Goal: Transaction & Acquisition: Purchase product/service

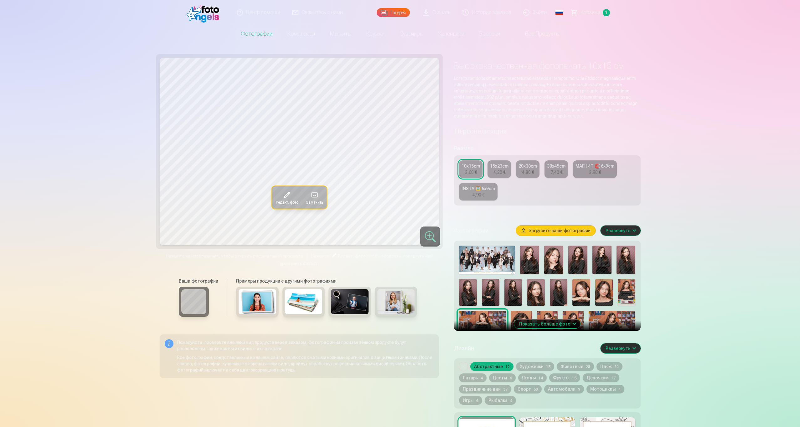
click at [209, 15] on img at bounding box center [205, 13] width 36 height 20
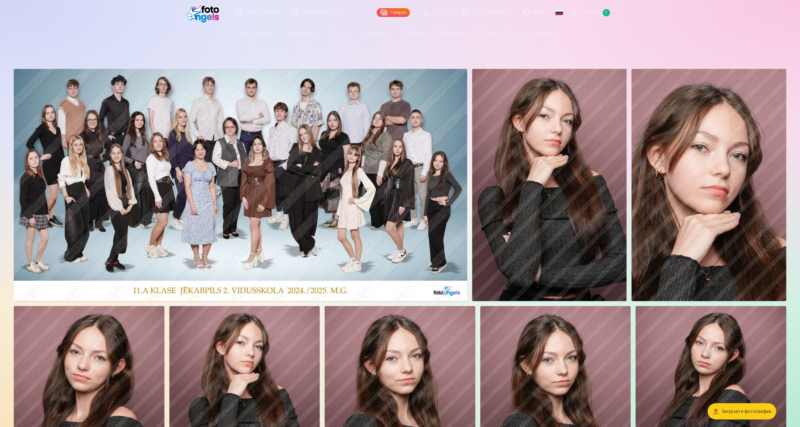
click at [501, 151] on img at bounding box center [549, 185] width 155 height 232
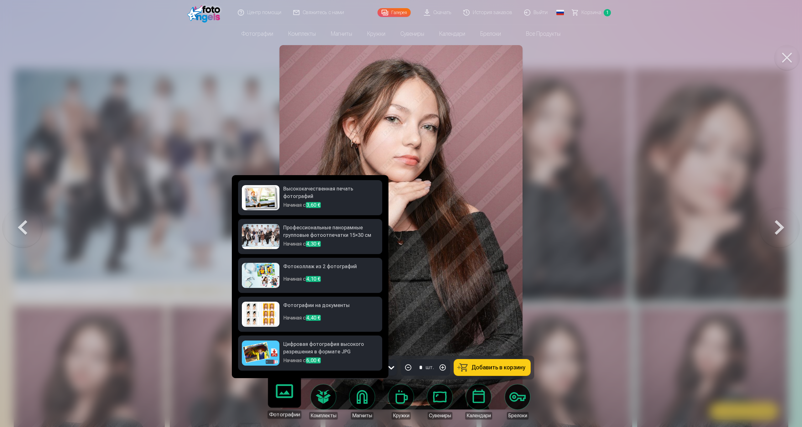
click at [318, 237] on h6 "Профессиональные панорамные групповые фотоотпечатки 15×30 см" at bounding box center [330, 232] width 95 height 16
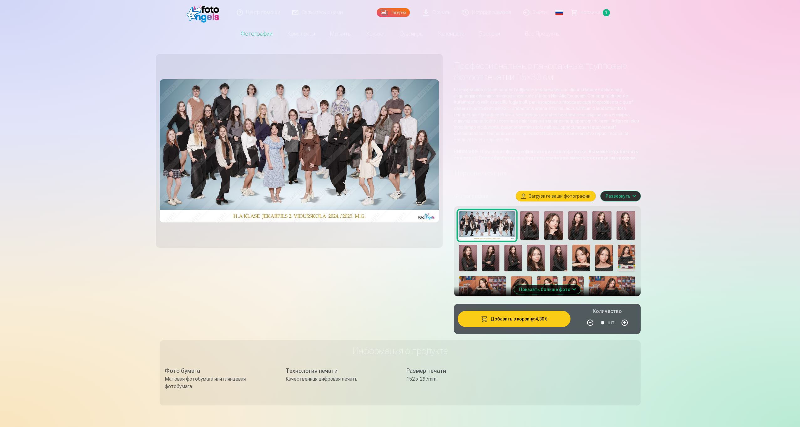
click at [521, 227] on div at bounding box center [547, 309] width 181 height 200
click at [525, 227] on img at bounding box center [529, 225] width 19 height 29
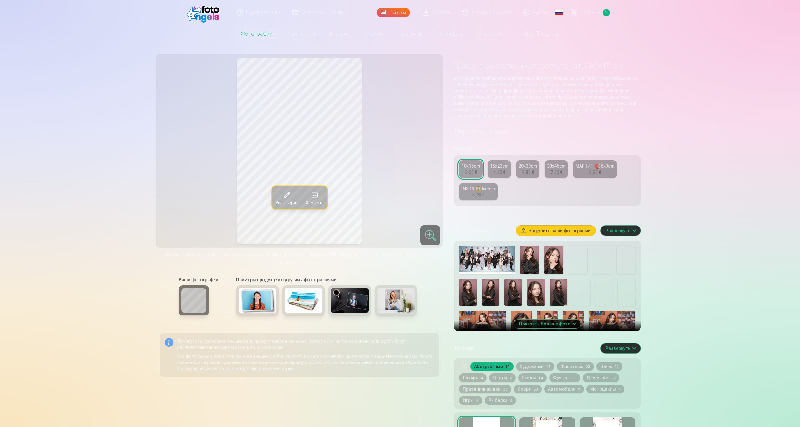
click at [540, 261] on div at bounding box center [547, 343] width 181 height 200
click at [538, 261] on img at bounding box center [529, 260] width 19 height 29
click at [497, 263] on img at bounding box center [487, 260] width 56 height 29
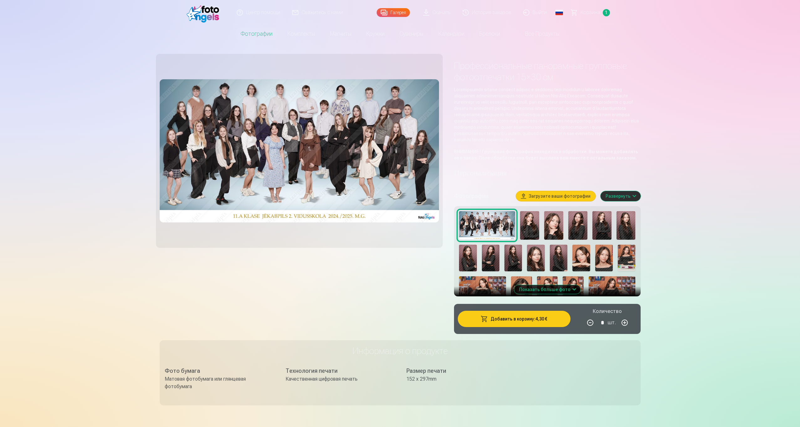
click at [537, 269] on img at bounding box center [536, 258] width 18 height 27
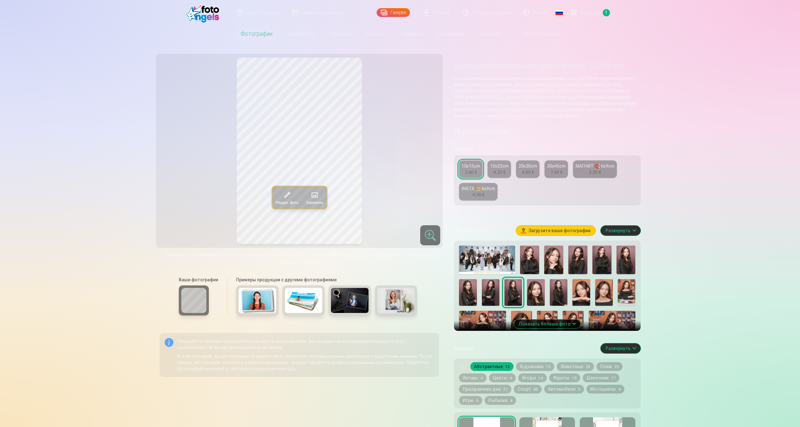
click at [539, 291] on img at bounding box center [536, 292] width 18 height 27
click at [518, 298] on img at bounding box center [514, 292] width 18 height 27
click at [545, 328] on button "Показать больше фото" at bounding box center [547, 324] width 66 height 9
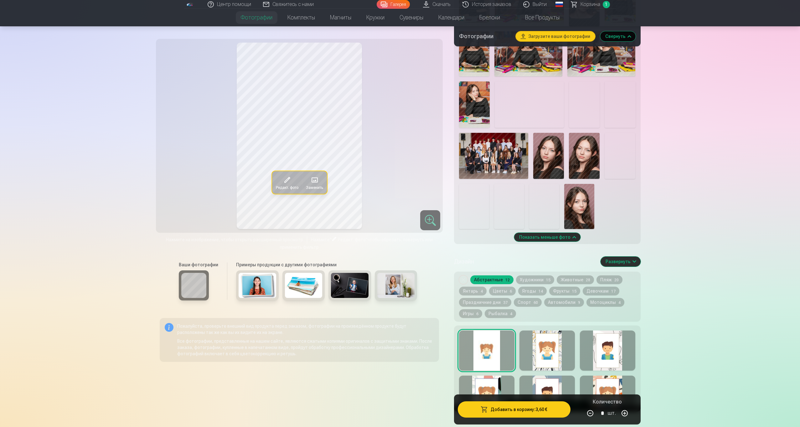
scroll to position [440, 0]
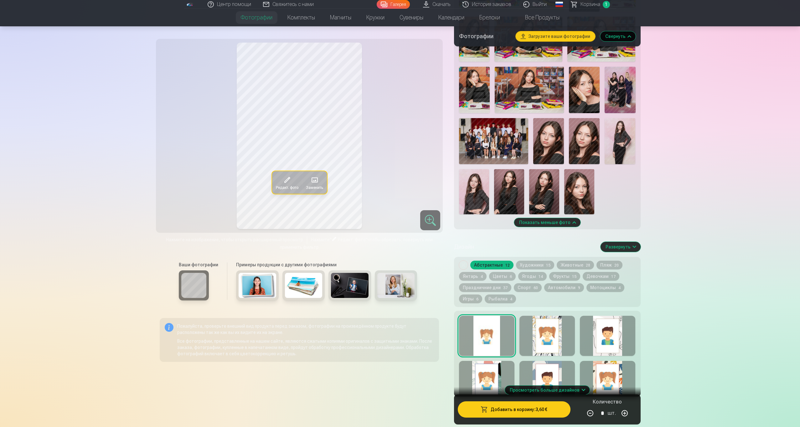
click at [480, 159] on img at bounding box center [493, 141] width 69 height 46
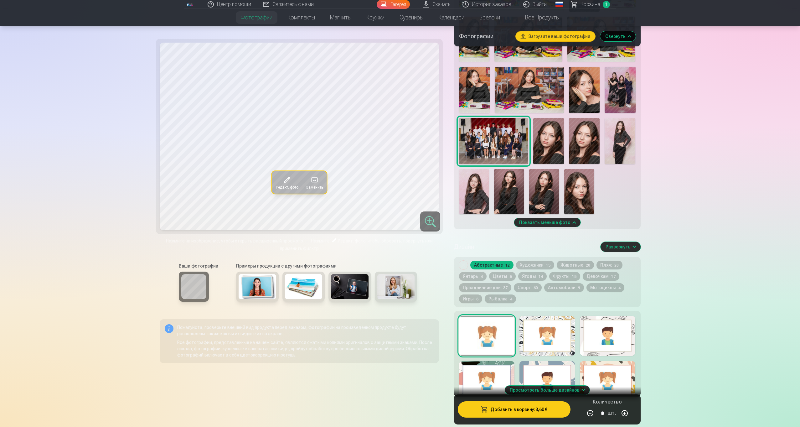
click at [546, 144] on img at bounding box center [549, 141] width 31 height 46
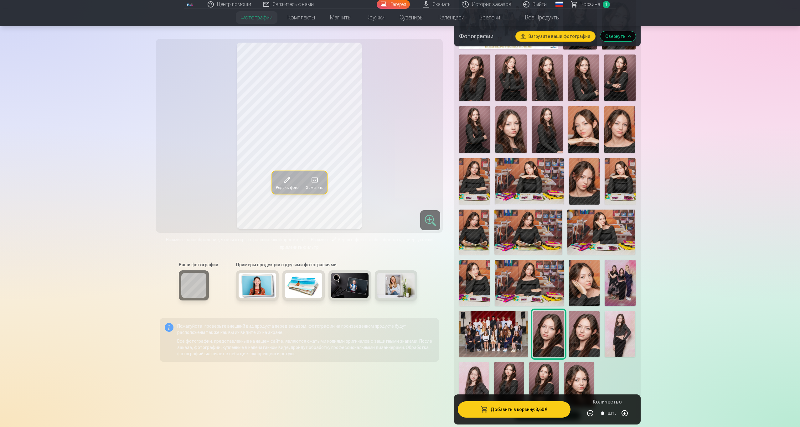
scroll to position [266, 0]
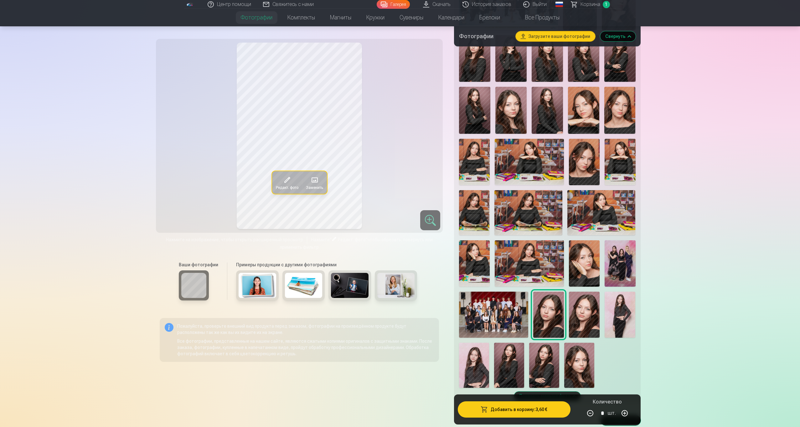
click at [578, 168] on img at bounding box center [584, 162] width 31 height 46
click at [540, 222] on img at bounding box center [529, 212] width 68 height 45
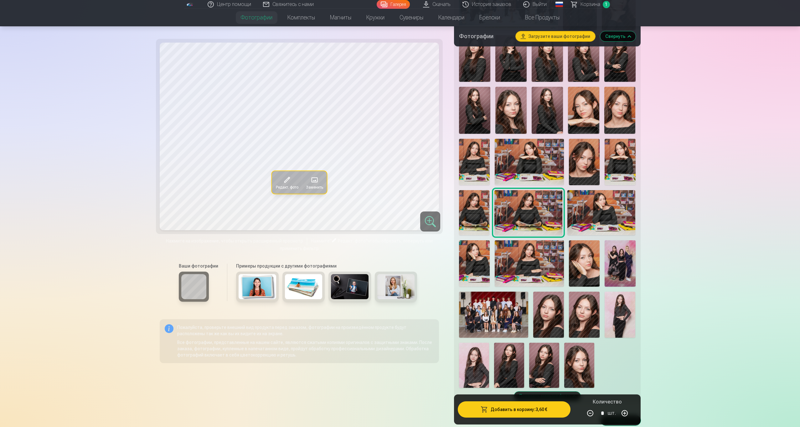
click at [605, 221] on img at bounding box center [602, 212] width 68 height 45
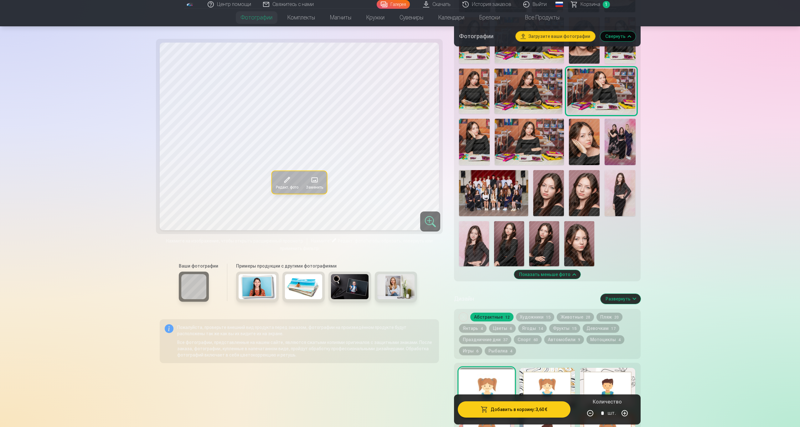
scroll to position [397, 0]
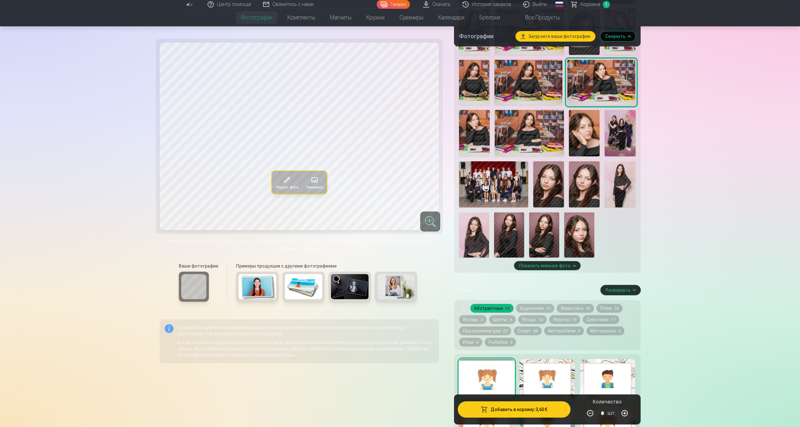
click at [548, 241] on img at bounding box center [544, 234] width 30 height 45
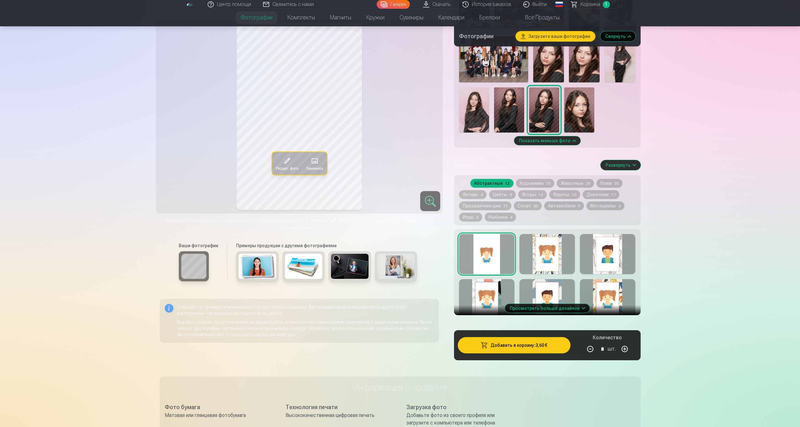
scroll to position [544, 0]
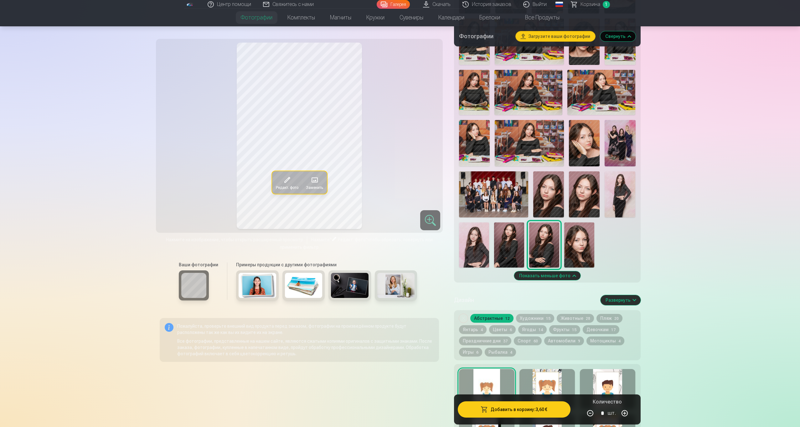
click at [522, 142] on img at bounding box center [529, 143] width 69 height 46
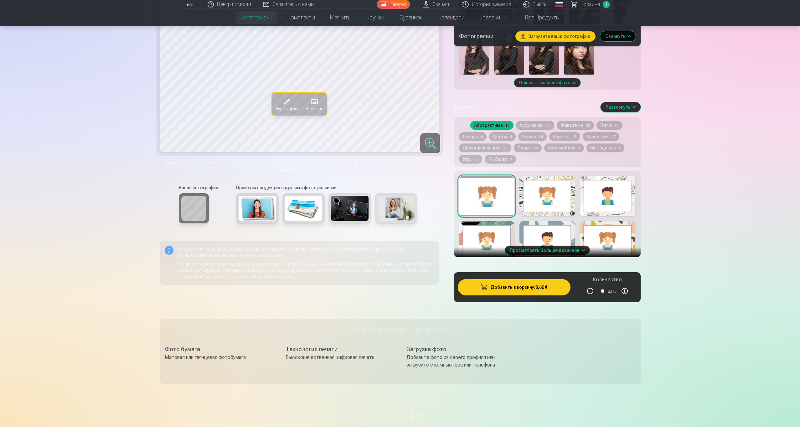
scroll to position [591, 0]
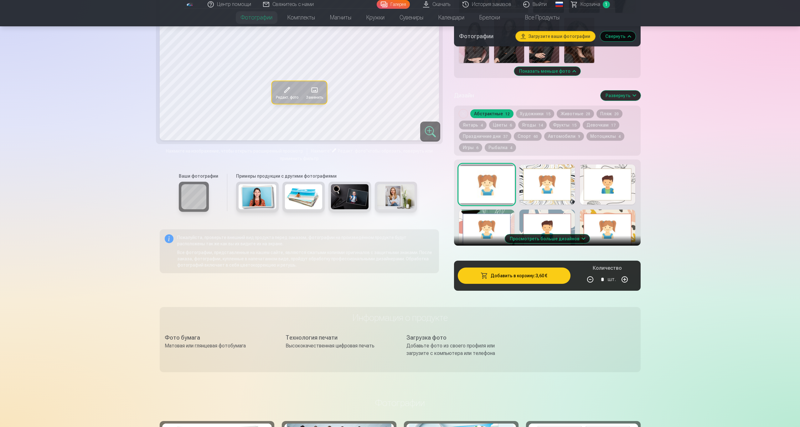
click at [551, 183] on div at bounding box center [547, 184] width 55 height 40
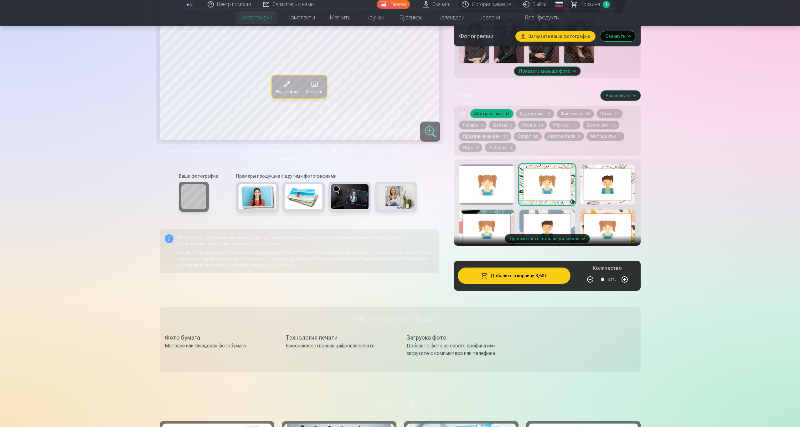
click at [616, 191] on div at bounding box center [607, 184] width 55 height 40
click at [567, 243] on button "Просмотреть больше дизайнов" at bounding box center [547, 238] width 85 height 9
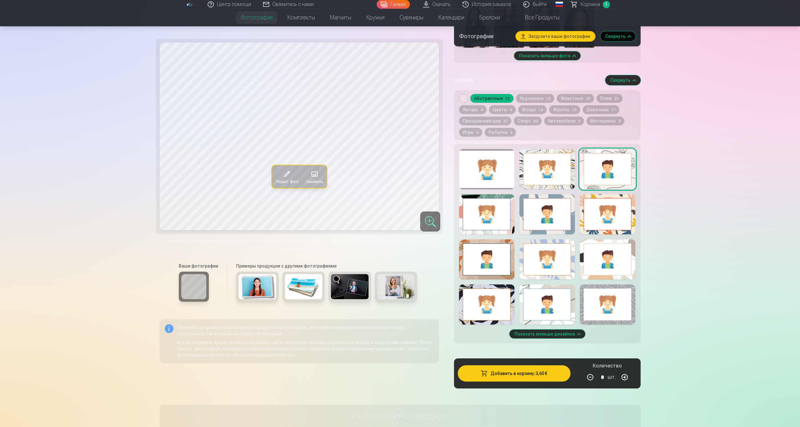
scroll to position [607, 0]
click at [550, 260] on div at bounding box center [547, 259] width 55 height 40
click at [612, 259] on div at bounding box center [607, 259] width 55 height 40
click at [553, 276] on div at bounding box center [547, 259] width 55 height 40
click at [500, 265] on div at bounding box center [486, 259] width 55 height 40
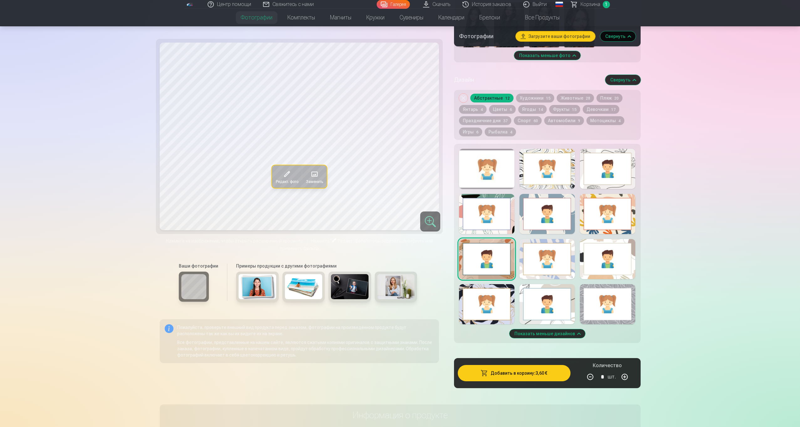
click at [558, 218] on div at bounding box center [547, 214] width 55 height 40
click at [599, 212] on div at bounding box center [607, 214] width 55 height 40
click at [542, 213] on div at bounding box center [547, 214] width 55 height 40
click at [602, 215] on div at bounding box center [607, 214] width 55 height 40
click at [557, 186] on div at bounding box center [547, 169] width 55 height 40
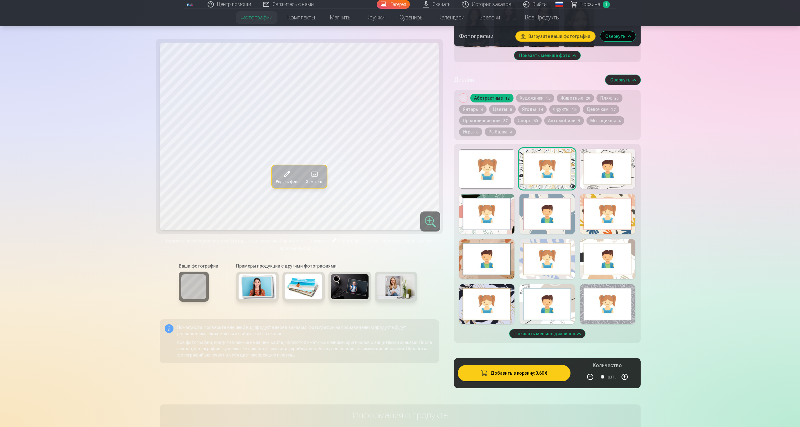
click at [485, 169] on div at bounding box center [486, 169] width 55 height 40
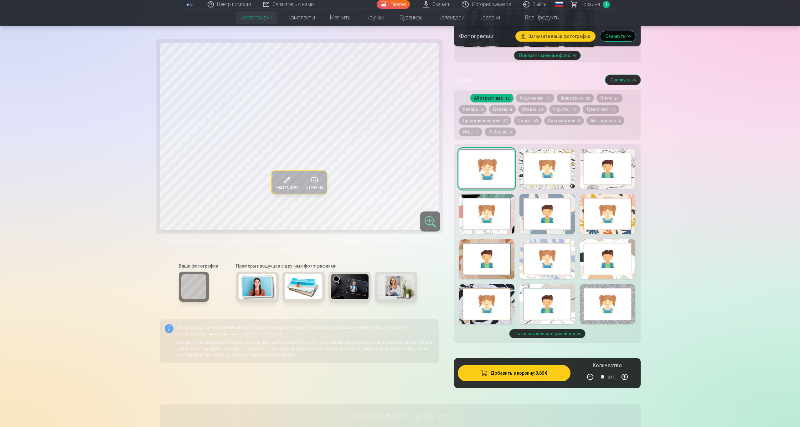
click at [543, 177] on div at bounding box center [547, 169] width 55 height 40
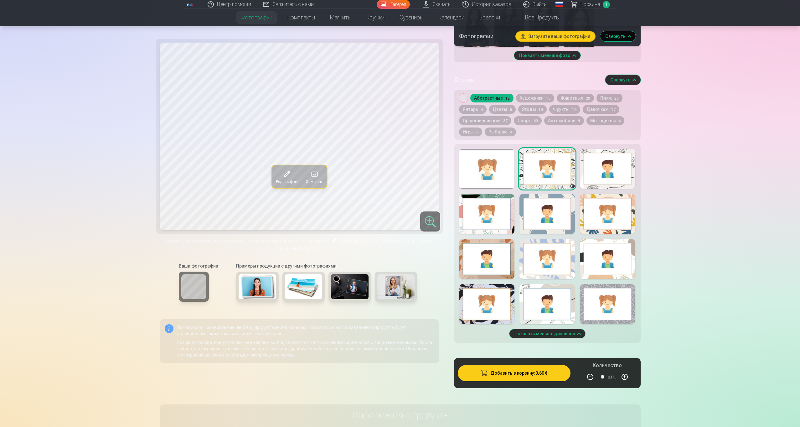
click at [587, 177] on div at bounding box center [607, 169] width 55 height 40
click at [503, 215] on div at bounding box center [486, 214] width 55 height 40
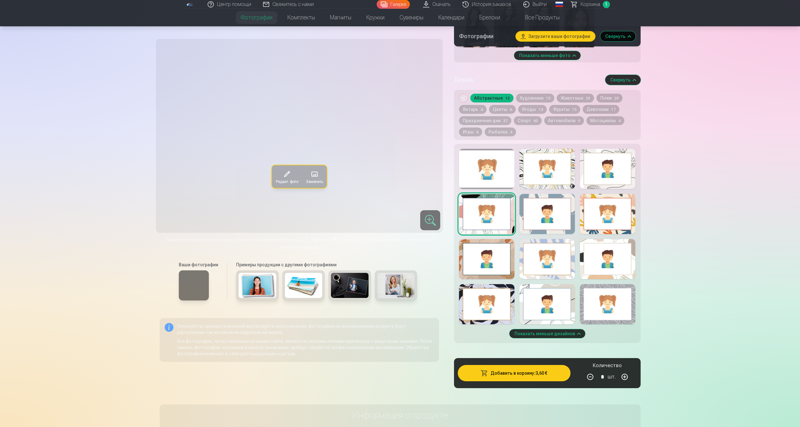
click at [552, 216] on div at bounding box center [547, 214] width 55 height 40
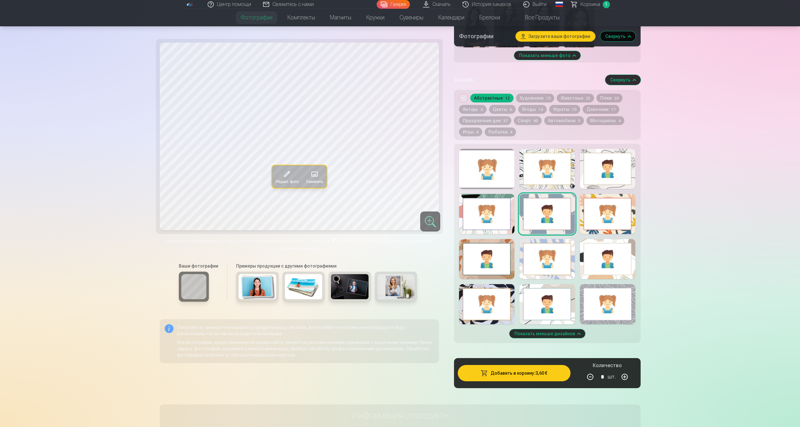
click at [499, 219] on div at bounding box center [486, 214] width 55 height 40
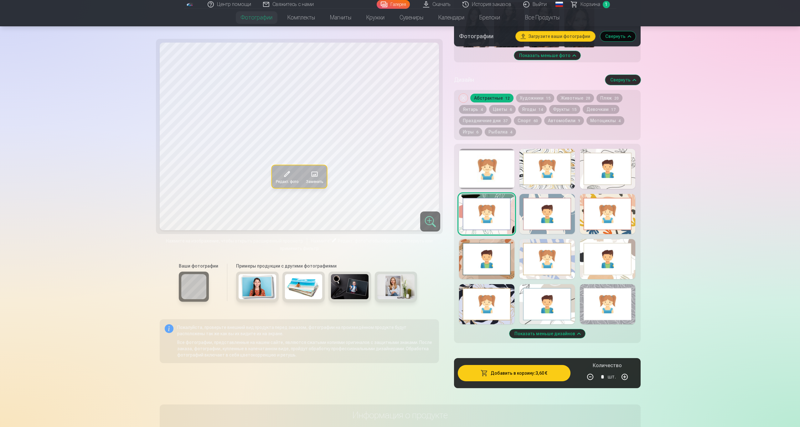
click at [539, 188] on div at bounding box center [547, 169] width 55 height 40
click at [598, 181] on div at bounding box center [607, 169] width 55 height 40
click at [602, 216] on div at bounding box center [607, 214] width 55 height 40
click at [606, 255] on div at bounding box center [607, 259] width 55 height 40
click at [553, 262] on div at bounding box center [547, 259] width 55 height 40
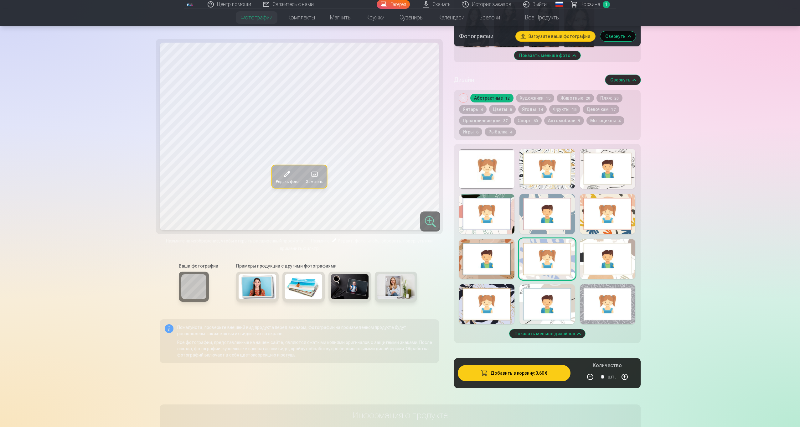
click at [494, 262] on div at bounding box center [486, 259] width 55 height 40
click at [491, 300] on div at bounding box center [486, 304] width 55 height 40
click at [551, 301] on div at bounding box center [547, 304] width 55 height 40
click at [598, 301] on div at bounding box center [607, 304] width 55 height 40
click at [544, 301] on div at bounding box center [547, 304] width 55 height 40
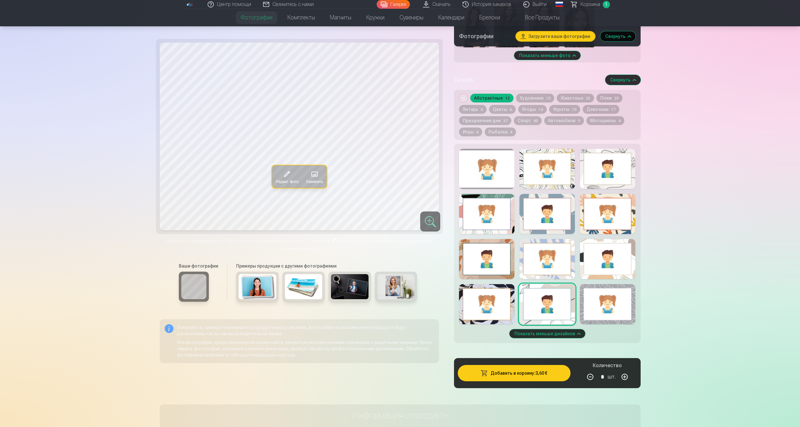
click at [497, 301] on div at bounding box center [486, 304] width 55 height 40
click at [492, 270] on div at bounding box center [486, 259] width 55 height 40
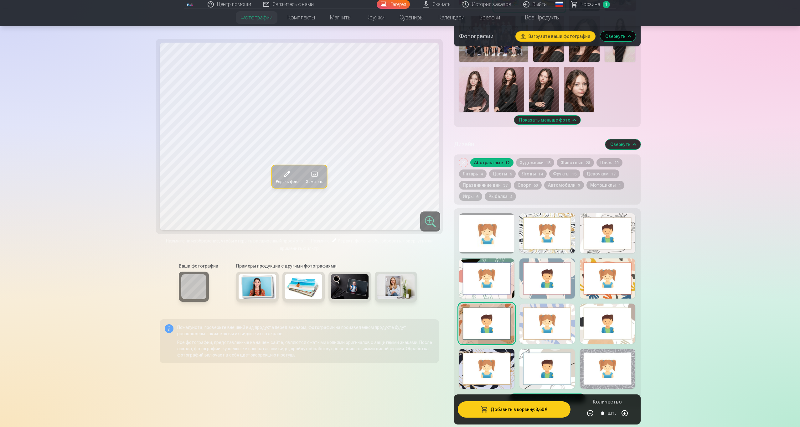
scroll to position [441, 0]
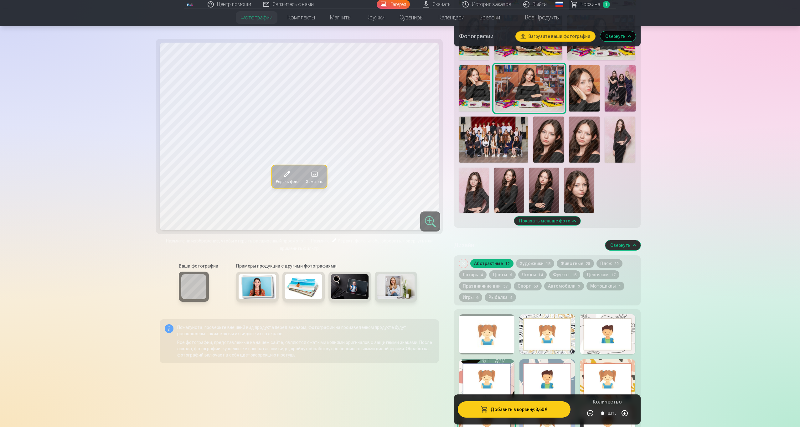
click at [548, 144] on img at bounding box center [549, 140] width 31 height 46
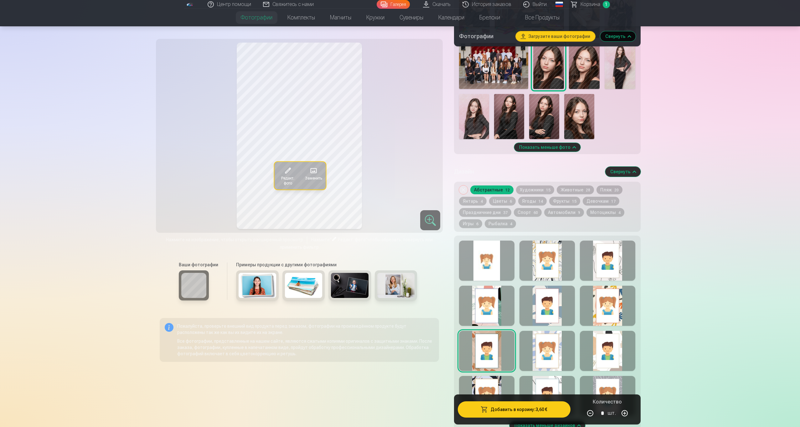
scroll to position [519, 0]
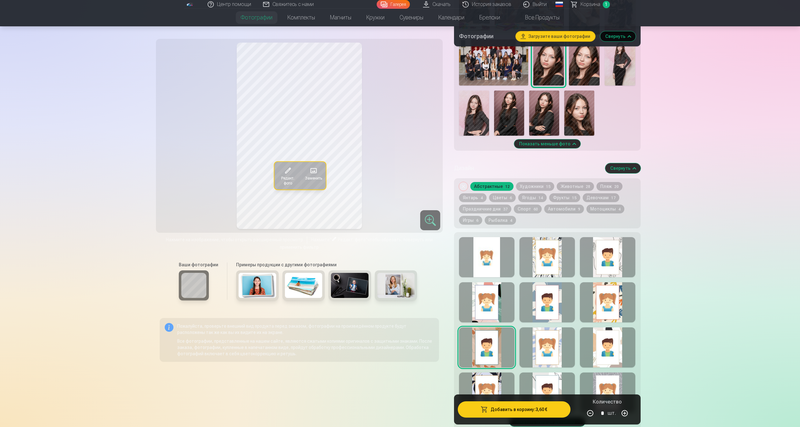
click at [542, 262] on div at bounding box center [547, 257] width 55 height 40
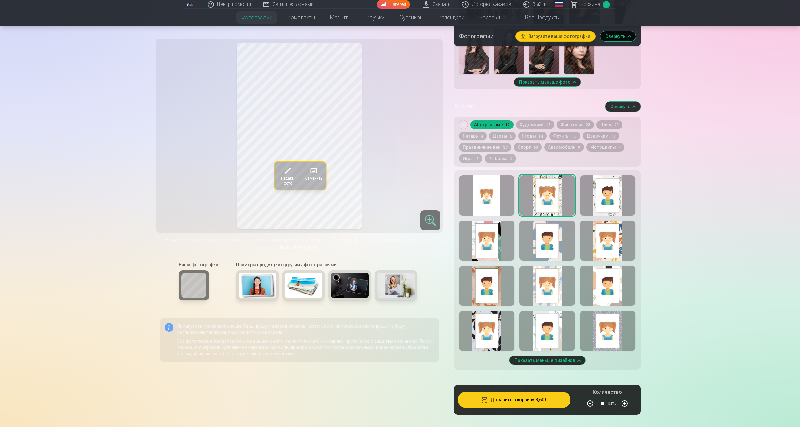
scroll to position [604, 0]
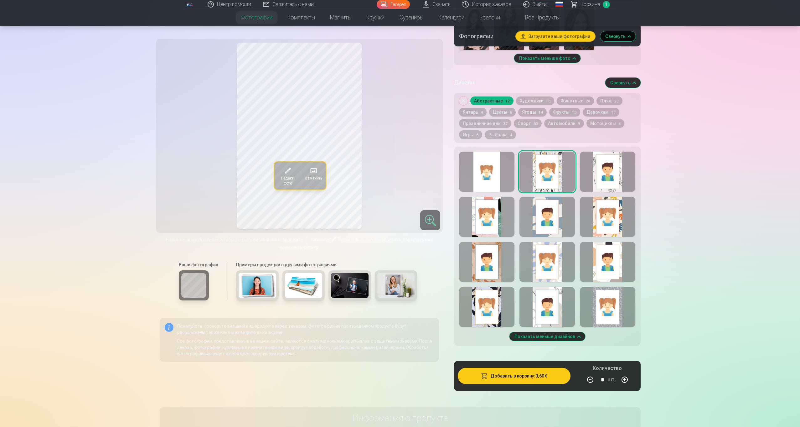
click at [542, 262] on div at bounding box center [547, 262] width 55 height 40
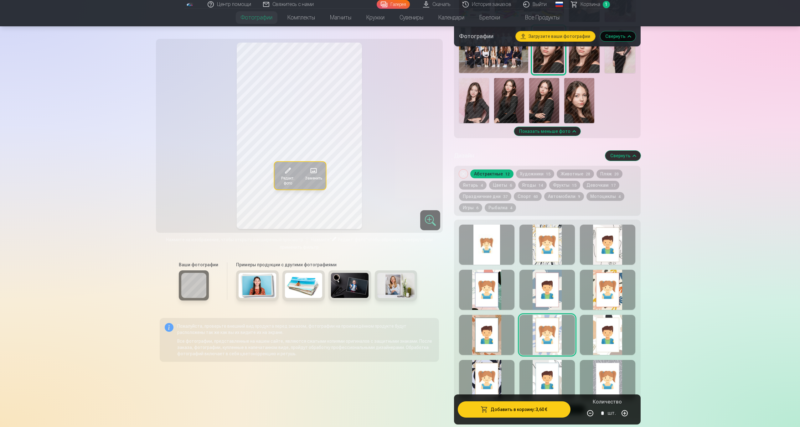
scroll to position [536, 0]
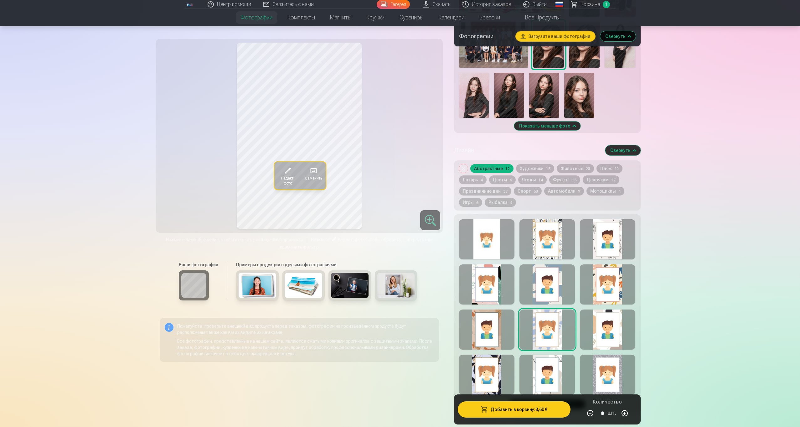
click at [510, 62] on img at bounding box center [493, 45] width 69 height 46
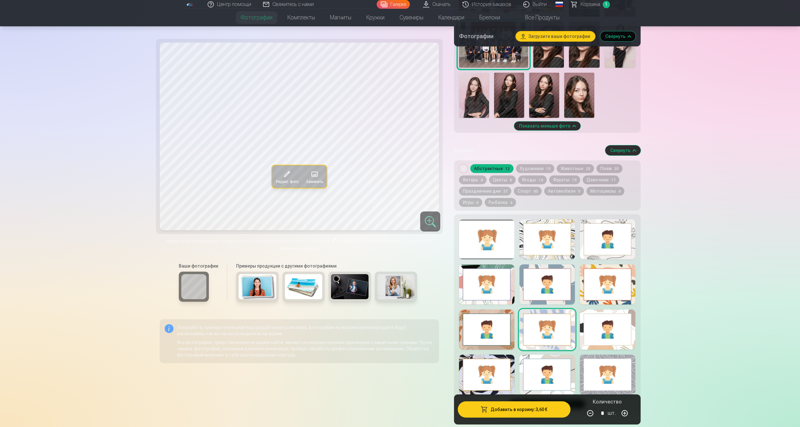
click at [545, 62] on img at bounding box center [549, 45] width 31 height 46
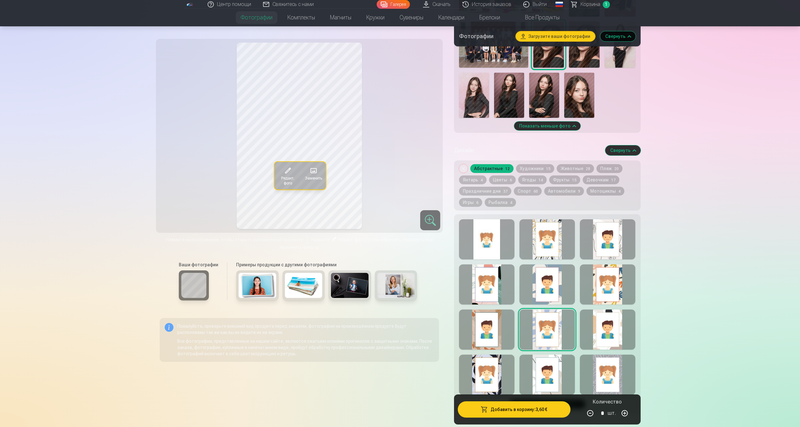
click at [518, 61] on img at bounding box center [493, 45] width 69 height 46
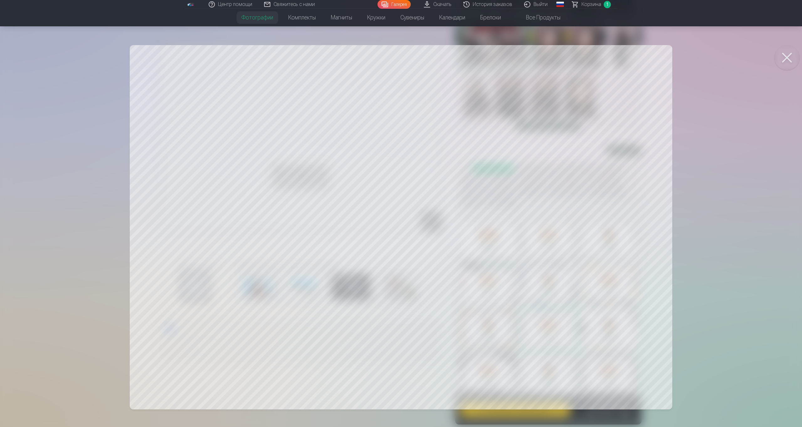
click at [792, 53] on button at bounding box center [786, 57] width 25 height 25
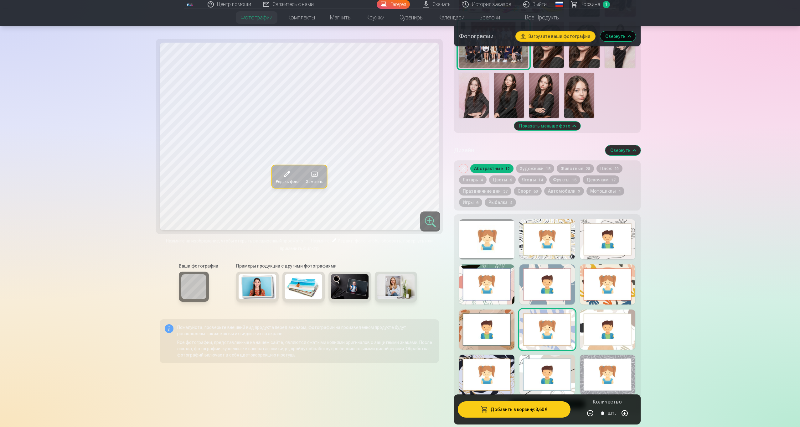
click at [590, 3] on span "Корзина" at bounding box center [591, 5] width 20 height 8
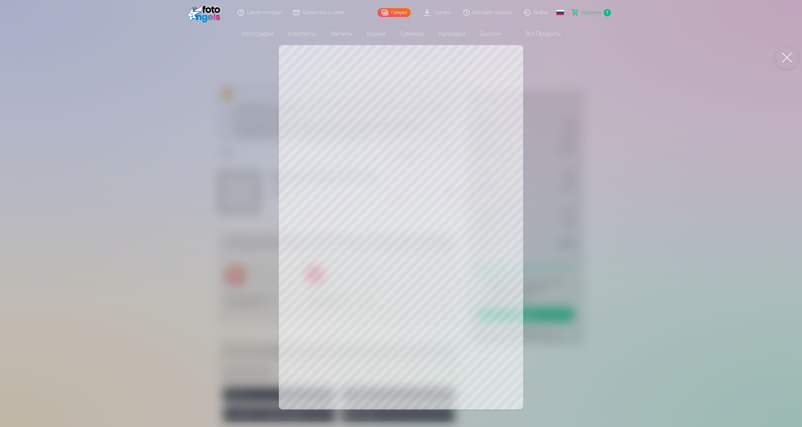
click at [248, 186] on div at bounding box center [401, 213] width 802 height 427
click at [347, 167] on div at bounding box center [401, 213] width 802 height 427
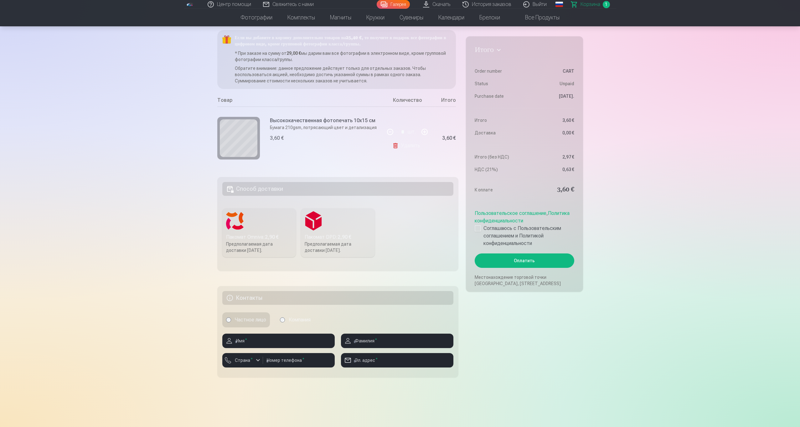
scroll to position [54, 0]
click at [278, 218] on label "Пакомат Omniva : 2,90 € Предполагаемая дата доставки [DATE]." at bounding box center [259, 232] width 74 height 49
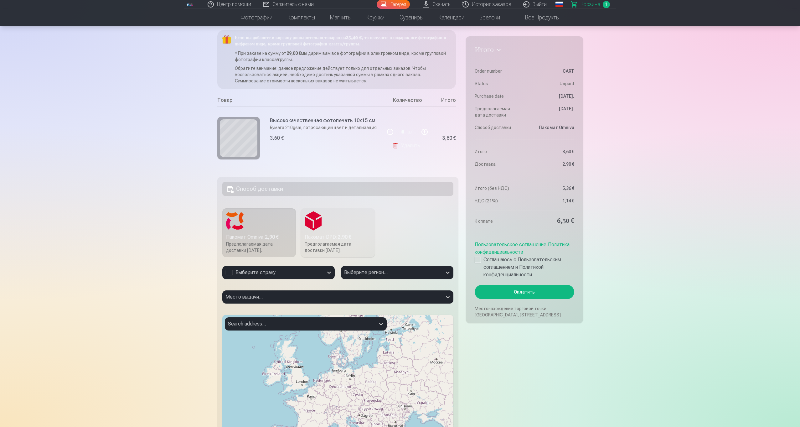
click at [347, 227] on label "Пакомат DPD : 2,90 € Предполагаемая дата доставки [DATE]." at bounding box center [338, 232] width 74 height 49
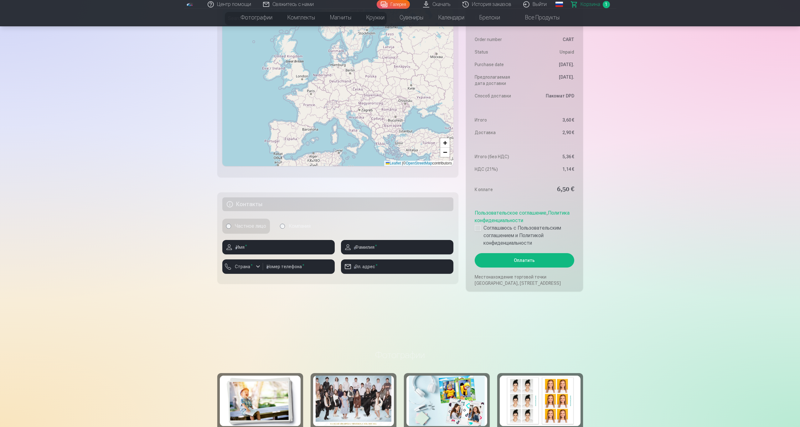
scroll to position [360, 0]
click at [498, 255] on button "Оплатить" at bounding box center [524, 260] width 99 height 14
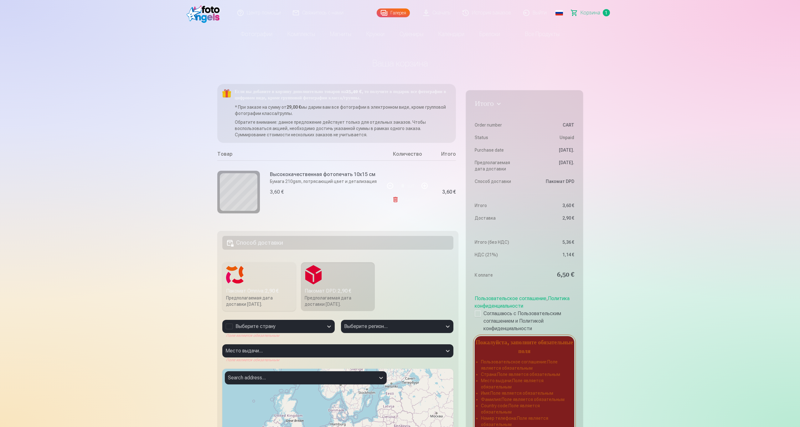
scroll to position [0, 0]
click at [491, 107] on h4 "Итого" at bounding box center [524, 104] width 99 height 11
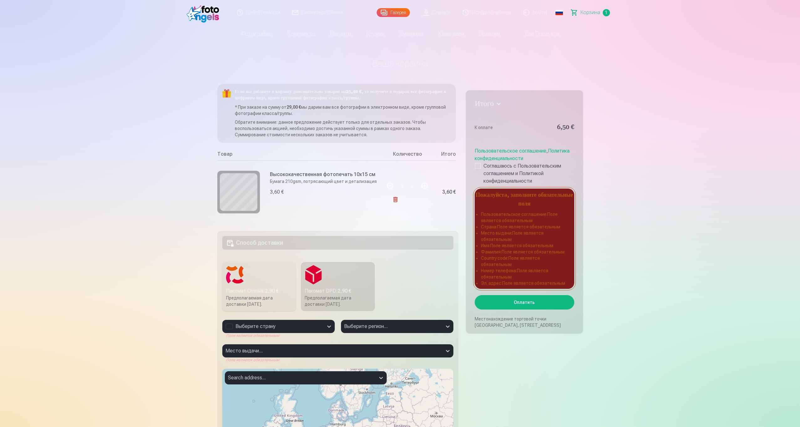
click at [426, 183] on button "button" at bounding box center [424, 185] width 15 height 15
click at [392, 185] on button "button" at bounding box center [390, 185] width 15 height 15
type input "*"
click at [418, 203] on link "Удалить" at bounding box center [408, 199] width 30 height 13
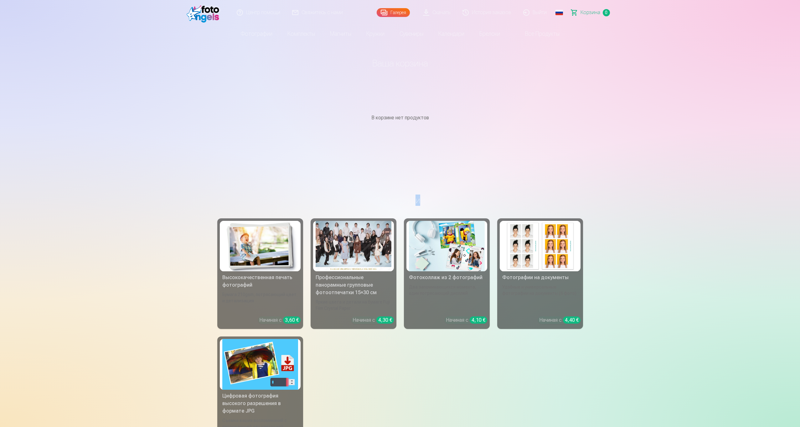
click at [418, 203] on h3 "Фотографии" at bounding box center [400, 200] width 356 height 11
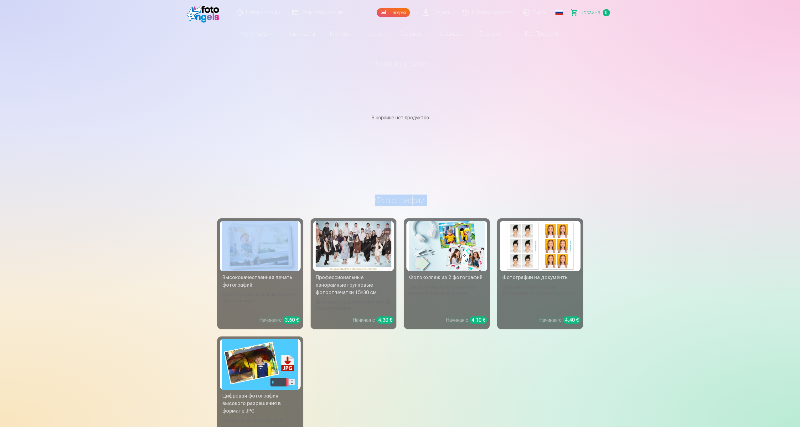
click at [418, 202] on h3 "Фотографии" at bounding box center [400, 200] width 356 height 11
drag, startPoint x: 431, startPoint y: 199, endPoint x: 368, endPoint y: 195, distance: 63.1
click at [368, 195] on h3 "Фотографии" at bounding box center [400, 200] width 356 height 11
click at [406, 149] on main "Ваша корзина В корзине нет продуктов" at bounding box center [400, 105] width 366 height 124
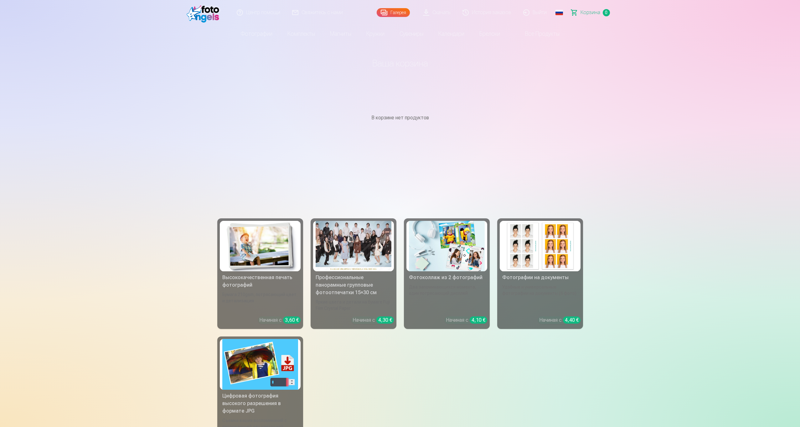
click at [396, 8] on div "Галерея" at bounding box center [394, 12] width 34 height 25
click at [396, 11] on link "Галерея" at bounding box center [393, 12] width 33 height 9
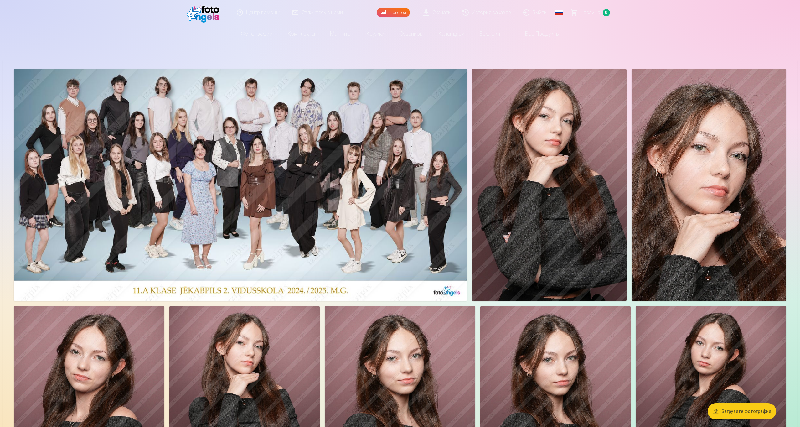
click at [514, 138] on img at bounding box center [549, 185] width 155 height 232
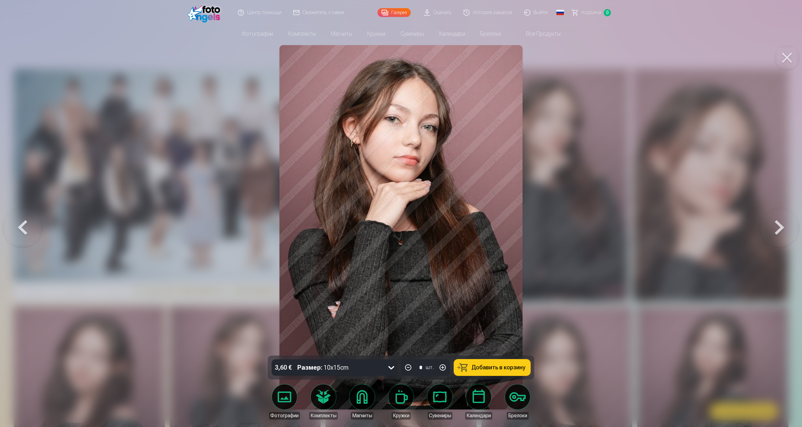
click at [788, 57] on button at bounding box center [786, 57] width 25 height 25
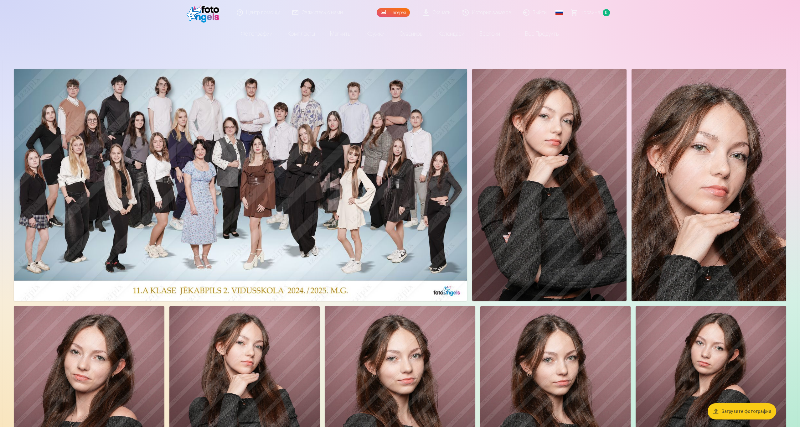
click at [691, 132] on img at bounding box center [709, 185] width 155 height 232
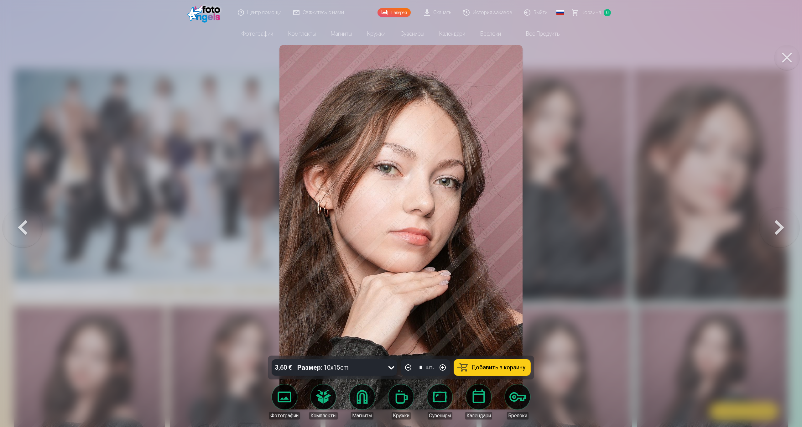
click at [691, 132] on div at bounding box center [401, 213] width 802 height 427
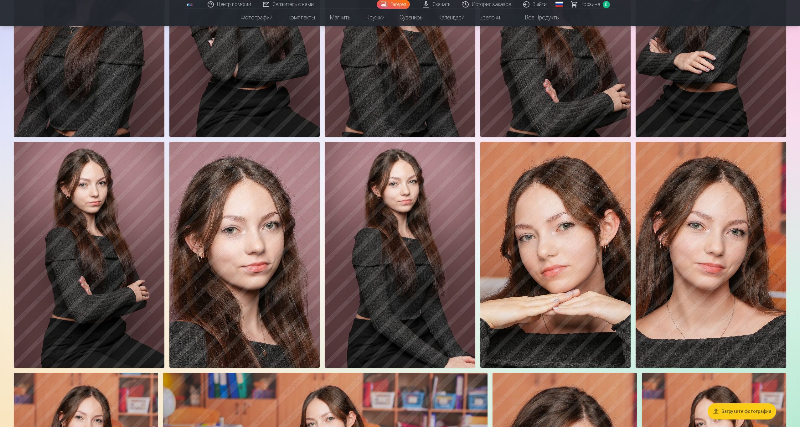
scroll to position [429, 0]
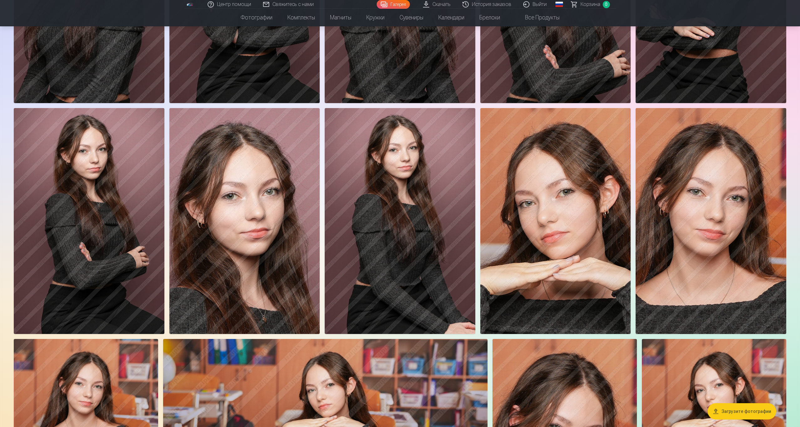
click at [580, 128] on img at bounding box center [556, 221] width 151 height 226
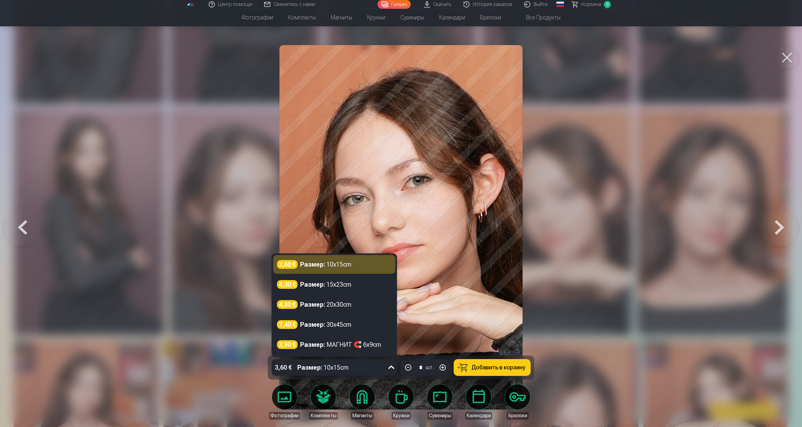
click at [328, 363] on div "Размер : 10x15cm" at bounding box center [322, 367] width 51 height 16
click at [334, 341] on div "Размер : МАГНИТ 🧲 6x9cm" at bounding box center [340, 344] width 81 height 9
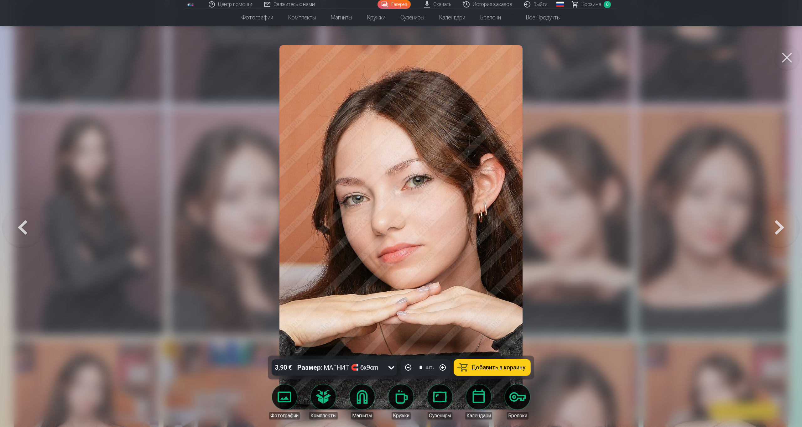
click at [316, 367] on strong "Размер :" at bounding box center [309, 367] width 25 height 9
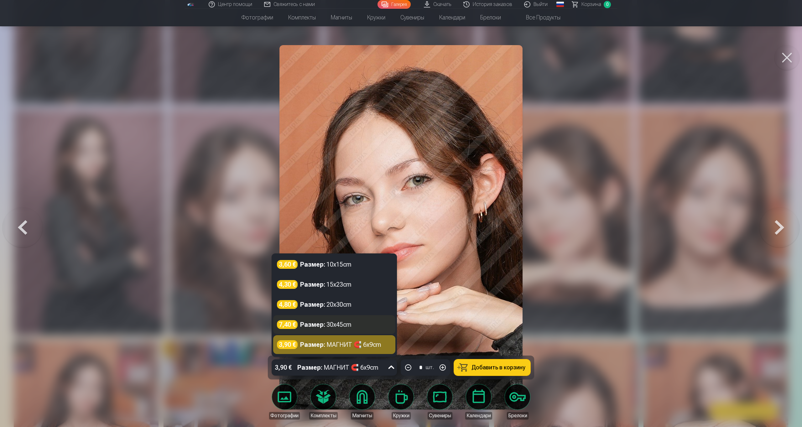
click at [350, 326] on div "Размер : 30x45cm" at bounding box center [325, 324] width 51 height 9
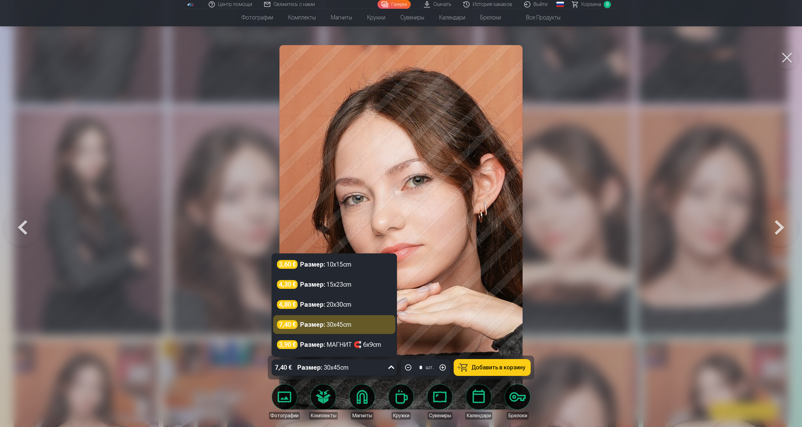
click at [325, 364] on div "Размер : 30x45cm" at bounding box center [322, 367] width 51 height 16
click at [361, 310] on div "4,80 € Размер : 20x30cm" at bounding box center [334, 304] width 122 height 19
click at [326, 365] on div "Размер : 20x30cm" at bounding box center [322, 367] width 51 height 16
click at [430, 262] on img at bounding box center [400, 227] width 243 height 364
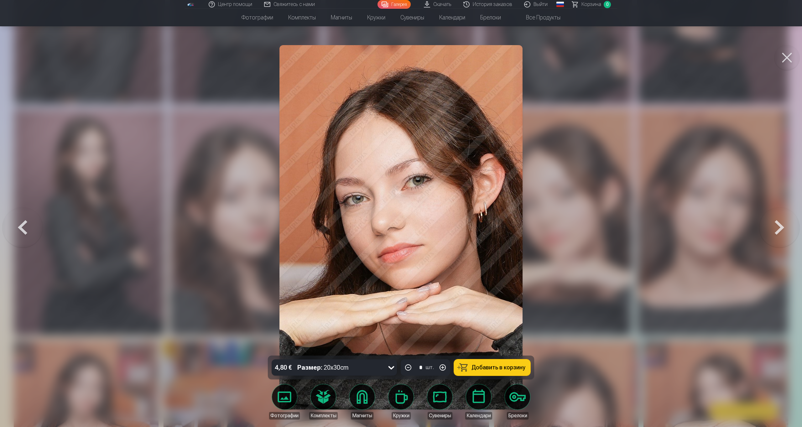
click at [783, 56] on button at bounding box center [786, 57] width 25 height 25
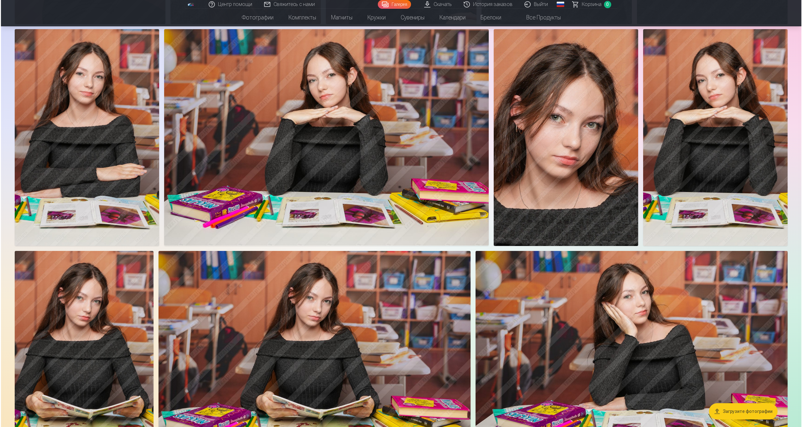
scroll to position [739, 0]
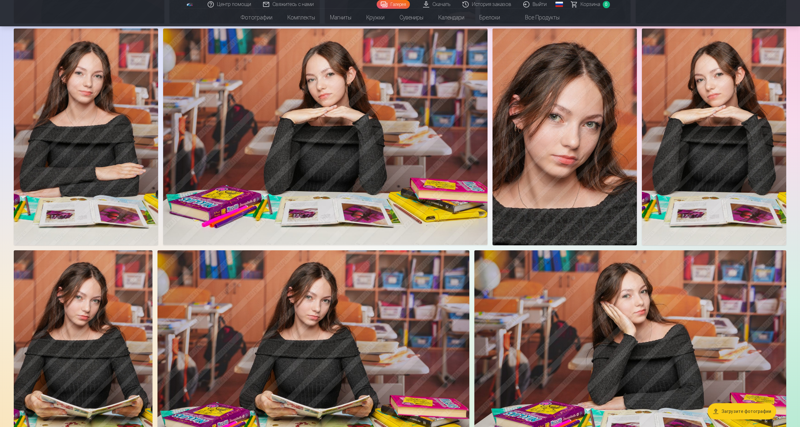
click at [422, 150] on img at bounding box center [325, 137] width 325 height 216
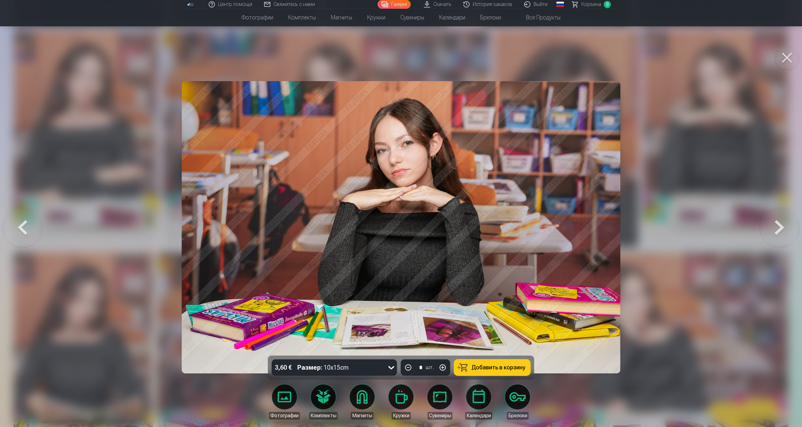
click at [142, 14] on nav "Фотографии Высококачественная печать фотографий Бумага 210gsm, потрясающий цвет…" at bounding box center [401, 18] width 802 height 18
